Goal: Task Accomplishment & Management: Use online tool/utility

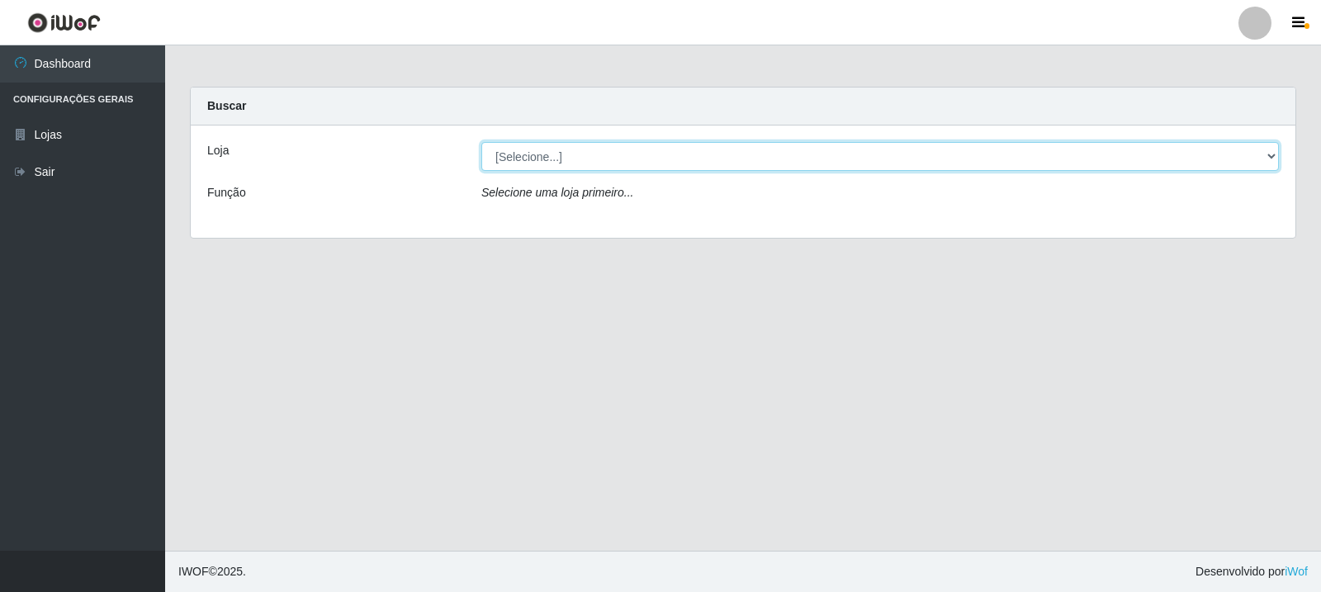
click at [1273, 157] on select "[Selecione...] Rede Compras Supermercados - LOJA 3" at bounding box center [880, 156] width 798 height 29
select select "162"
click at [481, 142] on select "[Selecione...] Rede Compras Supermercados - LOJA 3" at bounding box center [880, 156] width 798 height 29
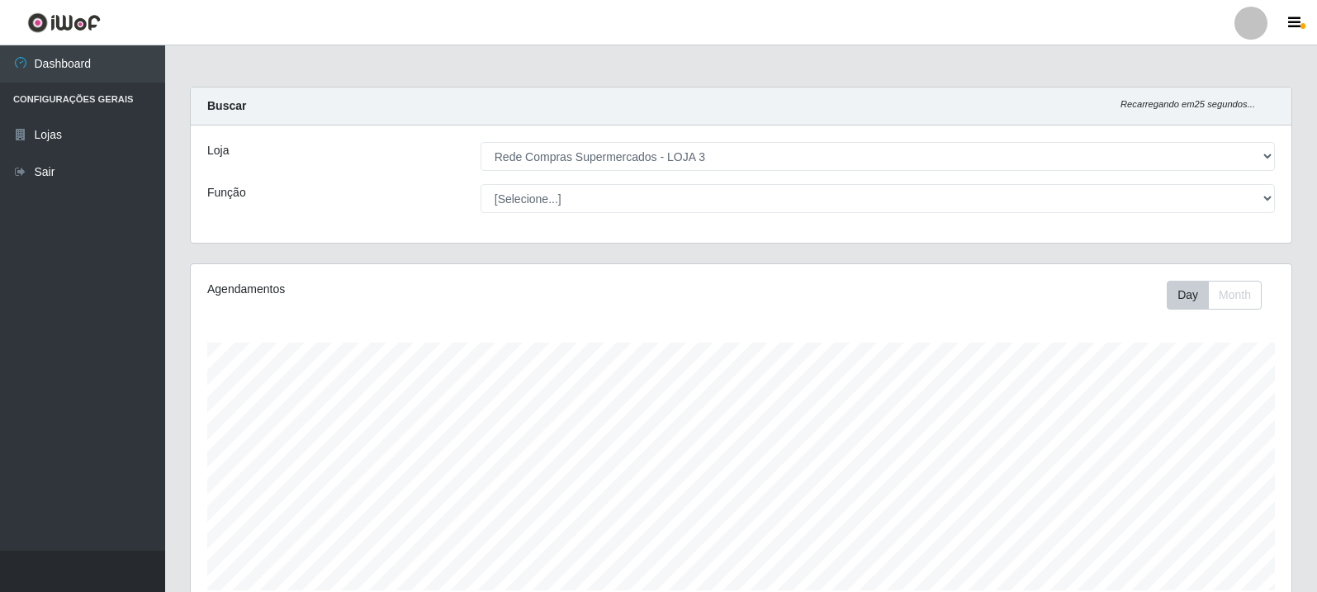
click at [1280, 193] on div "[Selecione...] ASG ASG + ASG ++ Balconista Balconista + Balconista ++ Embalador…" at bounding box center [877, 198] width 819 height 29
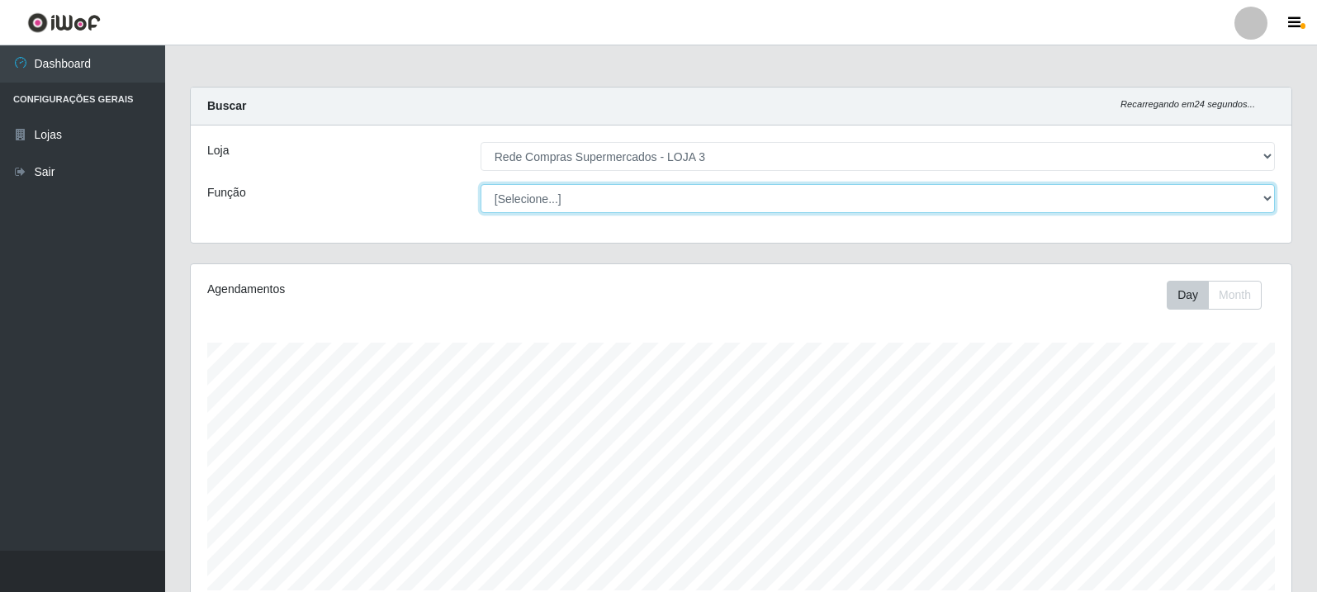
click at [1264, 201] on select "[Selecione...] ASG ASG + ASG ++ Balconista Balconista + Balconista ++ Embalador…" at bounding box center [878, 198] width 794 height 29
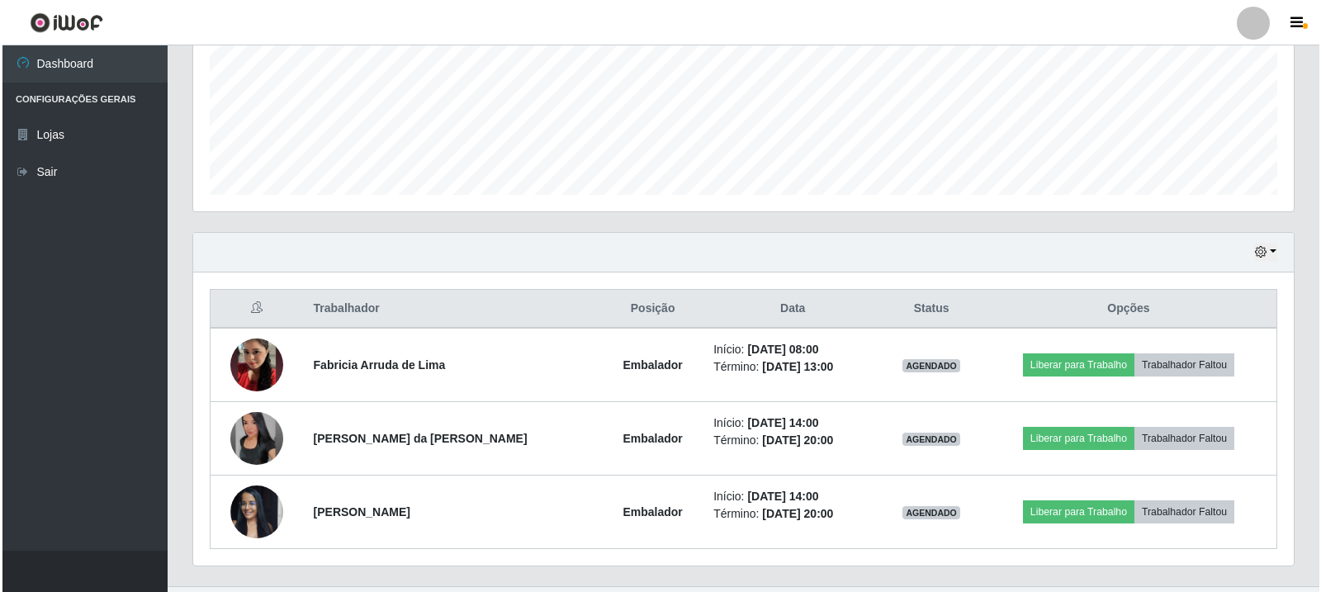
scroll to position [413, 0]
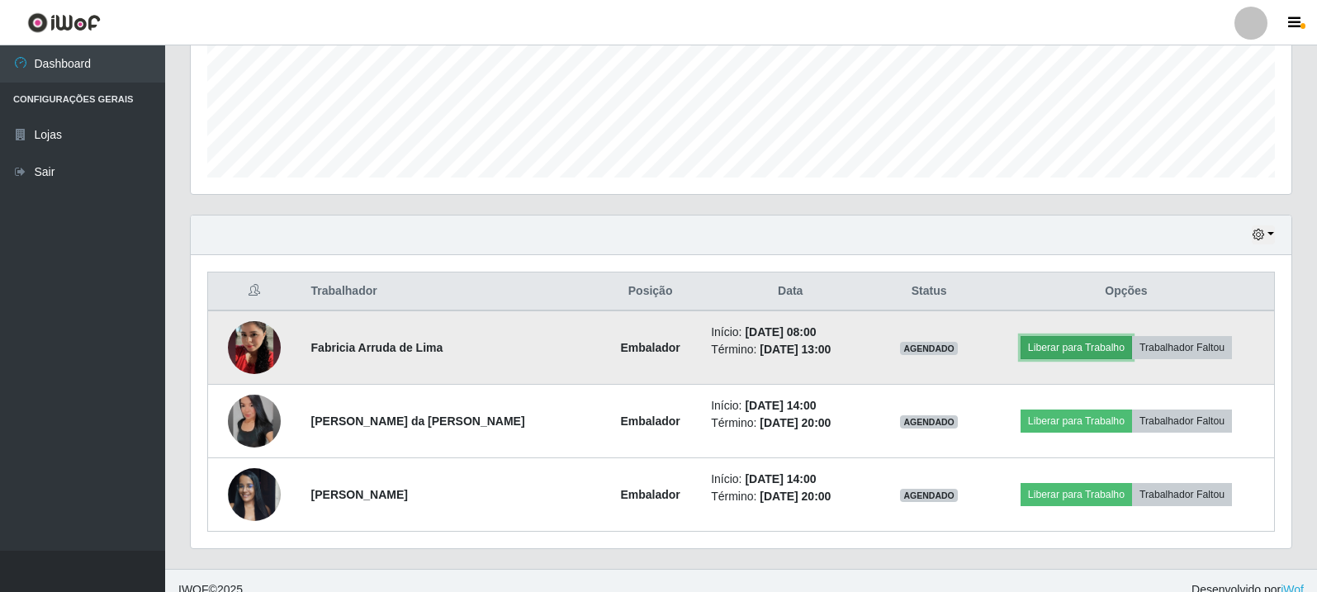
click at [1047, 347] on button "Liberar para Trabalho" at bounding box center [1076, 347] width 111 height 23
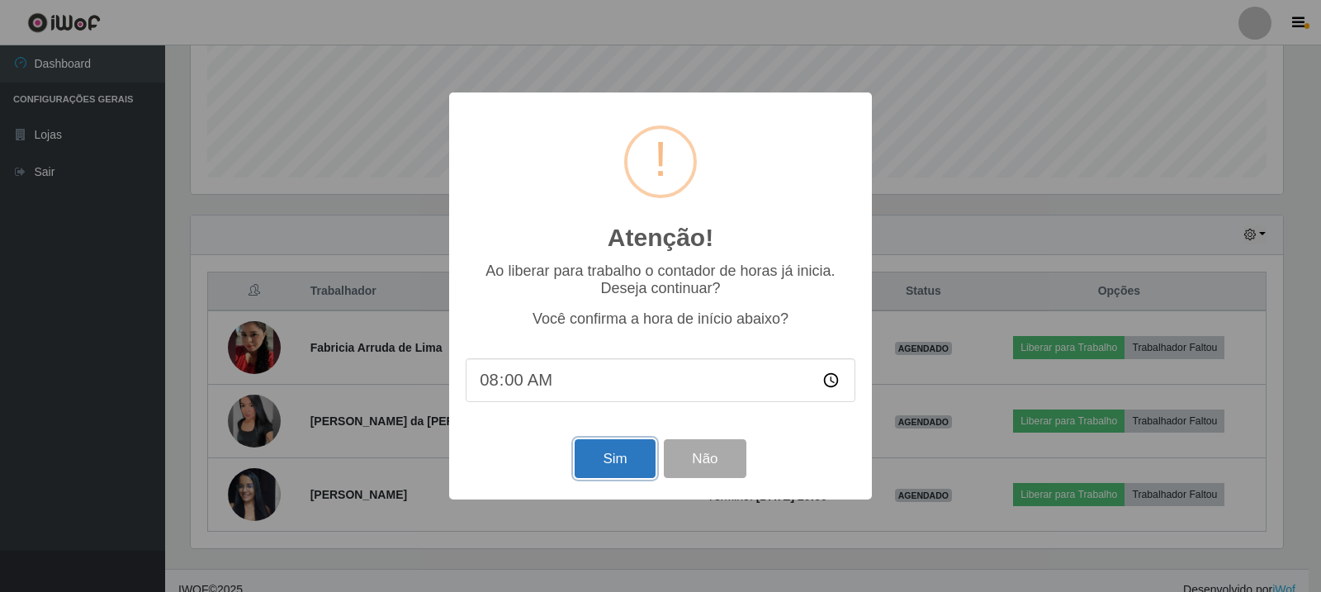
click at [605, 470] on button "Sim" at bounding box center [615, 458] width 80 height 39
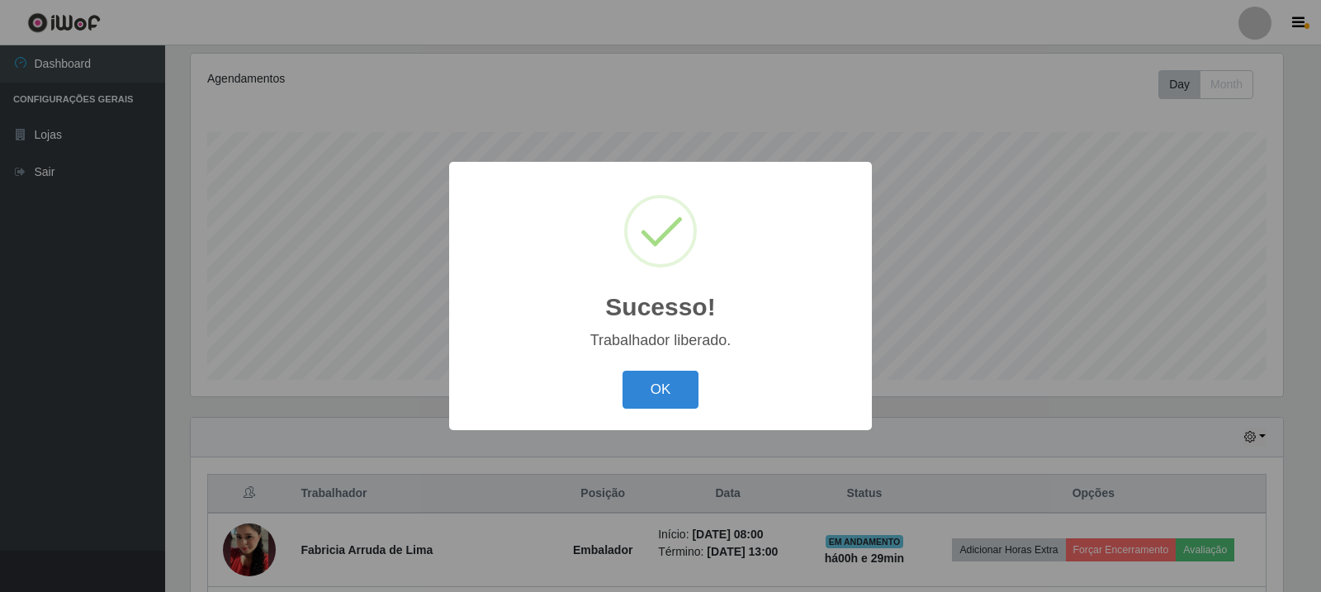
click at [927, 201] on div "Sucesso! × Trabalhador liberado. OK Cancel" at bounding box center [660, 296] width 1321 height 592
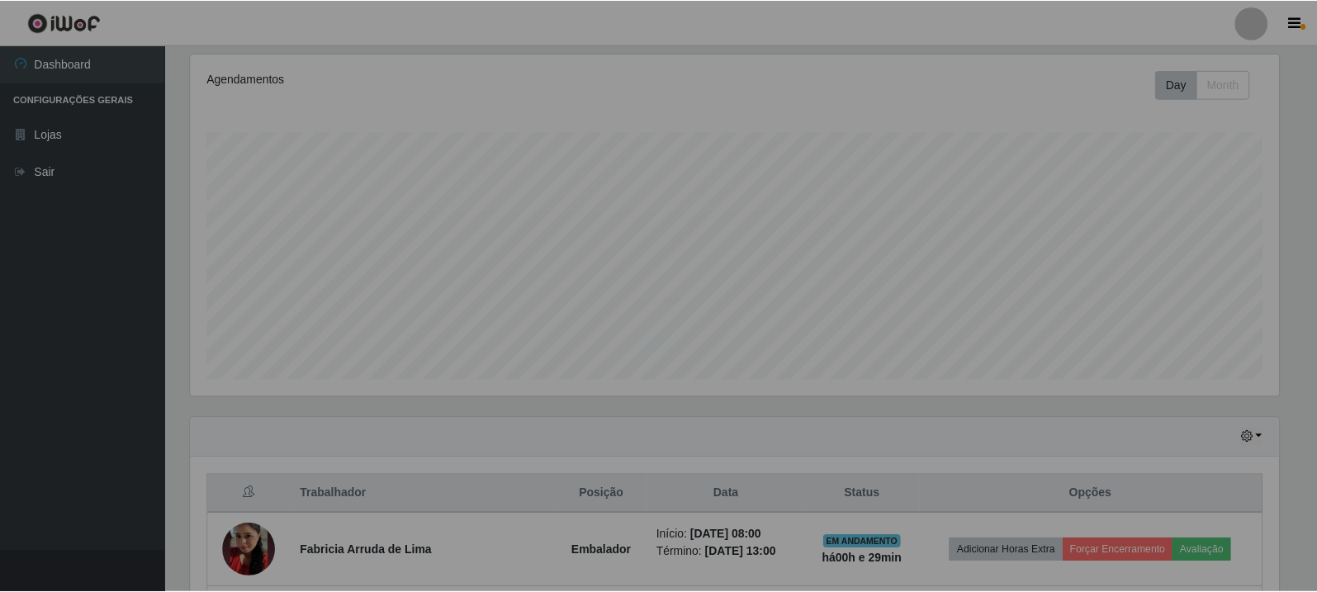
scroll to position [343, 1101]
